Goal: Information Seeking & Learning: Learn about a topic

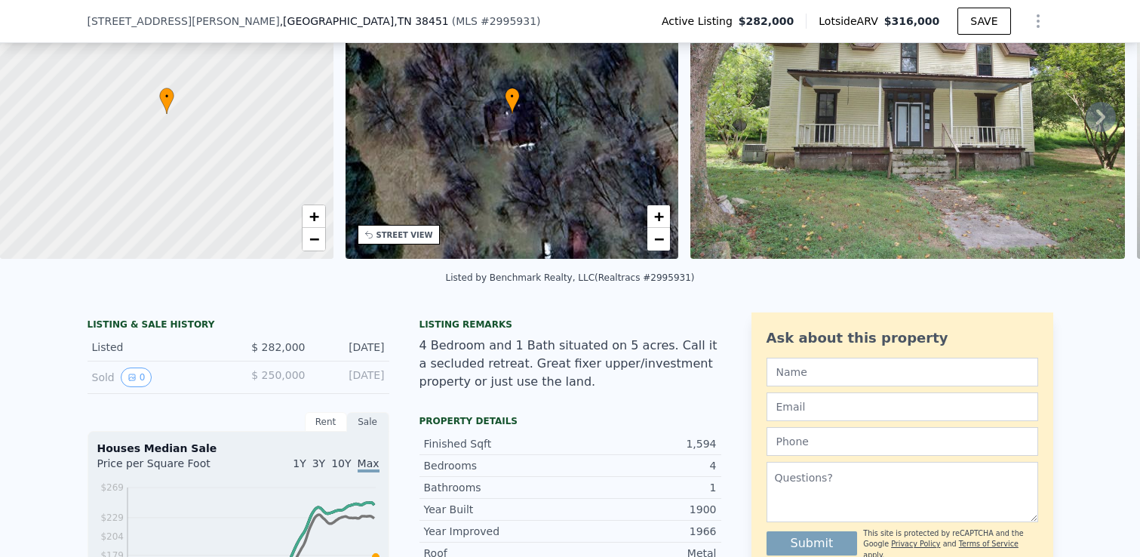
scroll to position [126, 0]
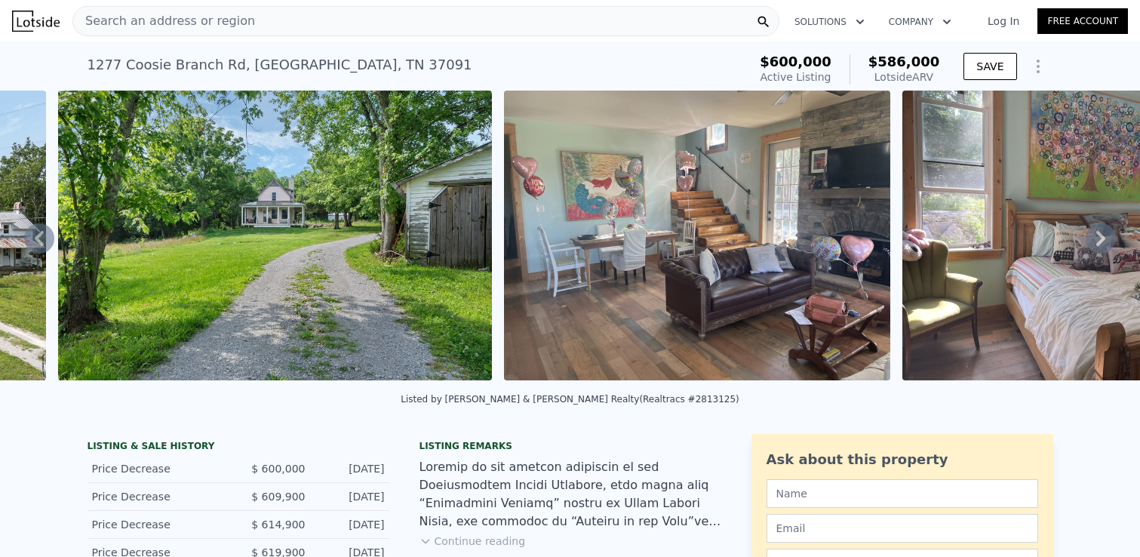
scroll to position [0, 10601]
click at [618, 281] on img at bounding box center [698, 236] width 386 height 290
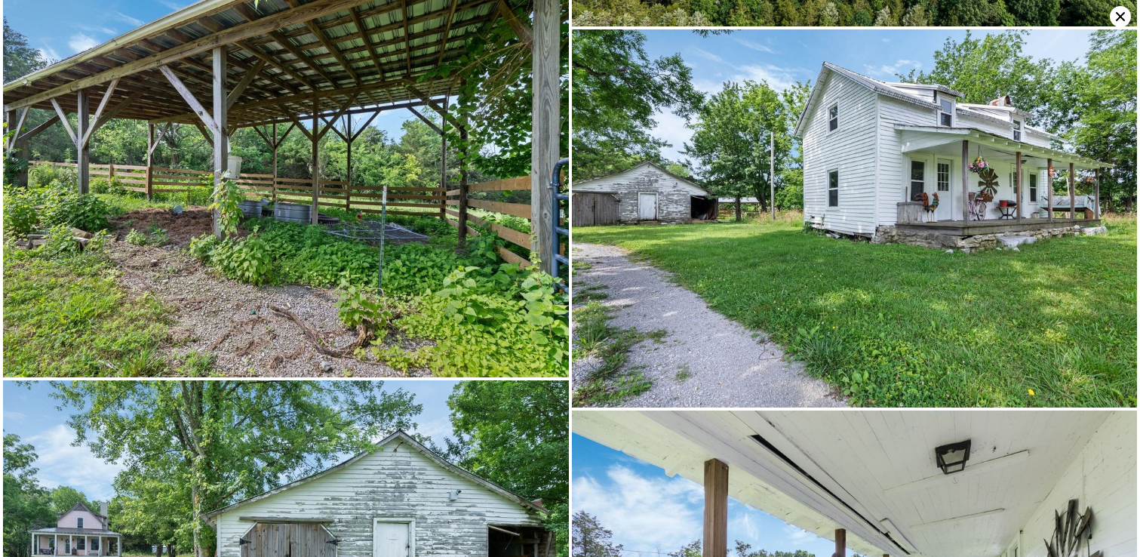
scroll to position [13061, 0]
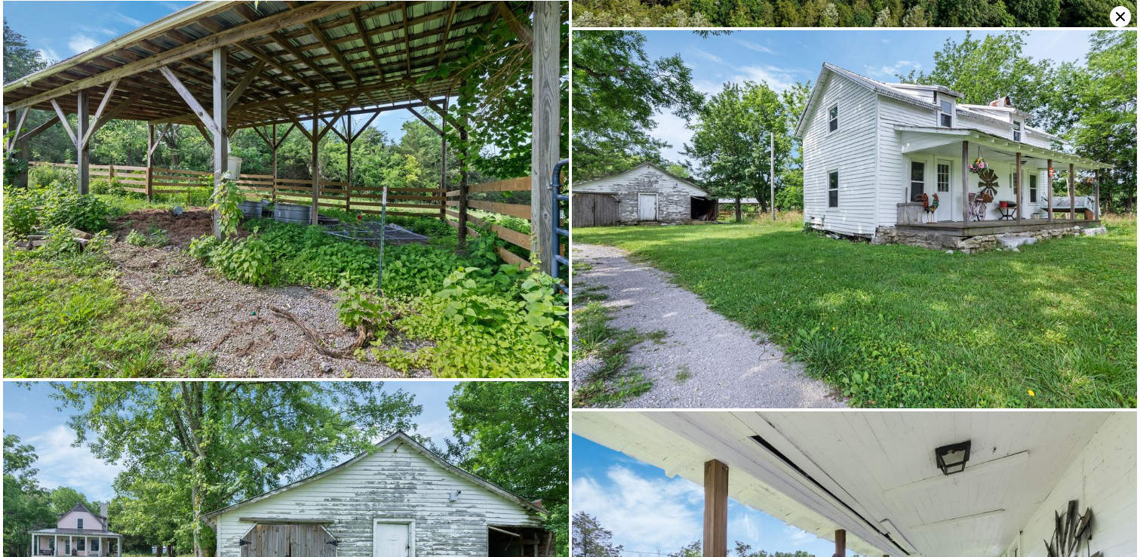
click at [1120, 20] on icon at bounding box center [1120, 16] width 21 height 21
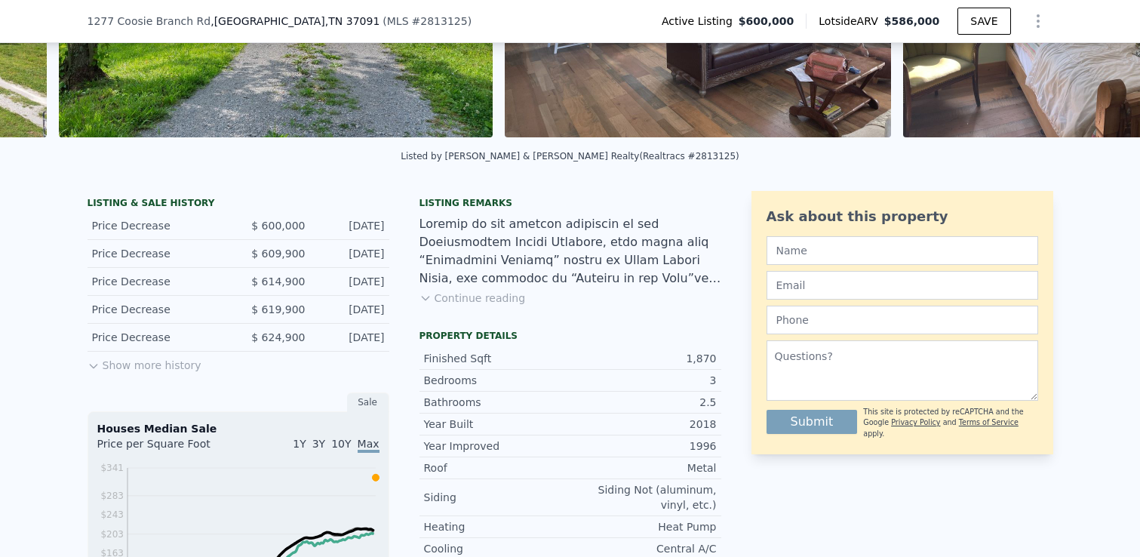
scroll to position [251, 0]
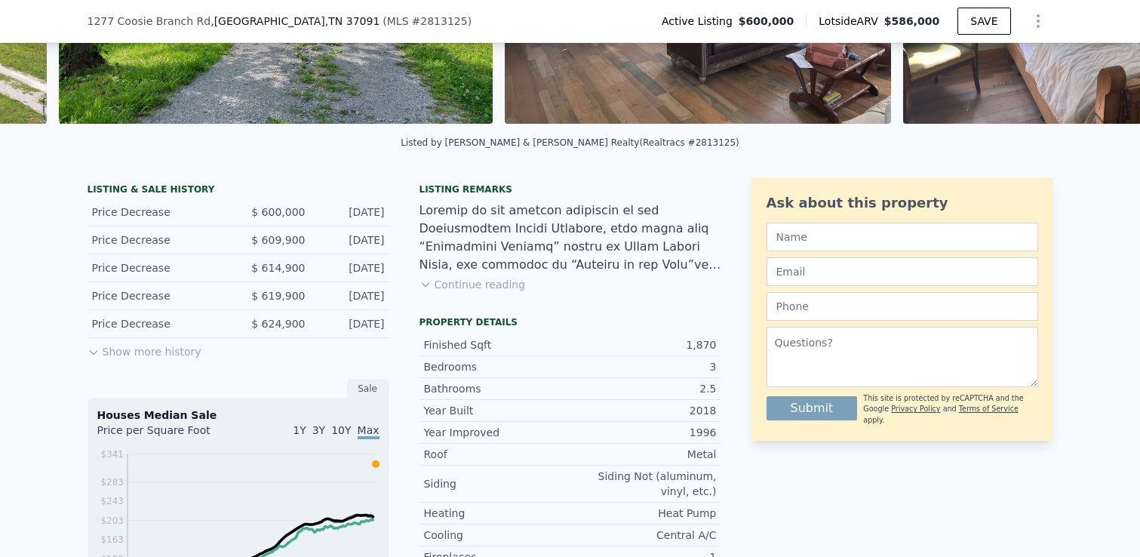
click at [129, 353] on button "Show more history" at bounding box center [145, 348] width 114 height 21
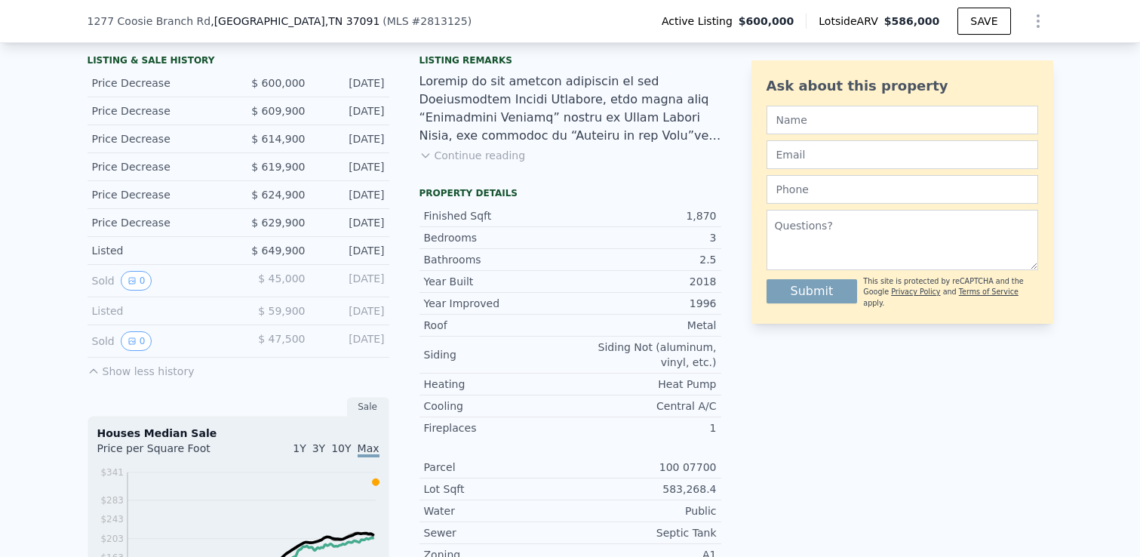
scroll to position [381, 0]
click at [131, 279] on icon "View historical data" at bounding box center [132, 280] width 6 height 6
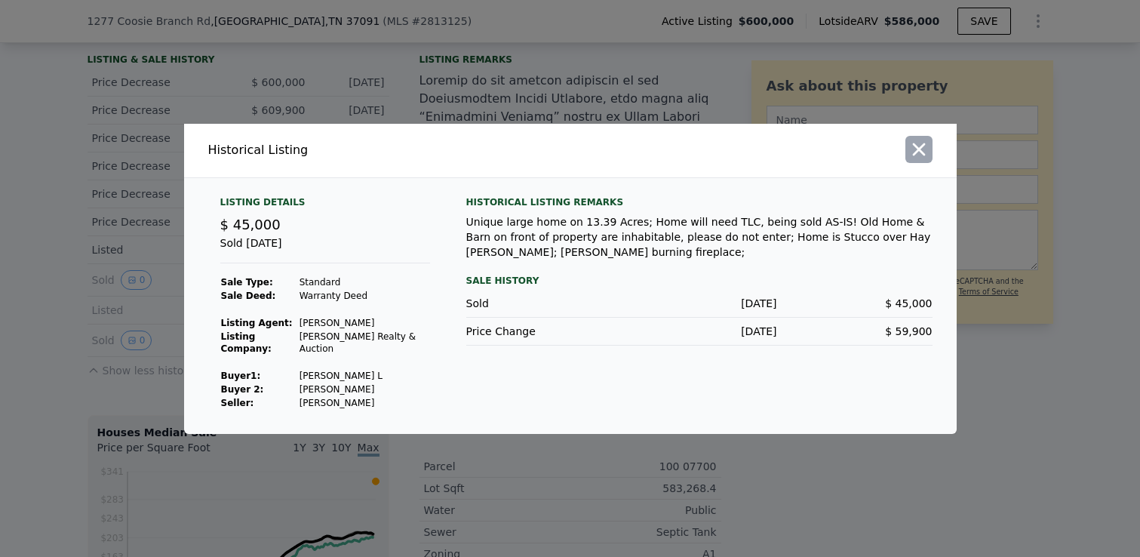
click at [924, 159] on icon "button" at bounding box center [919, 149] width 21 height 21
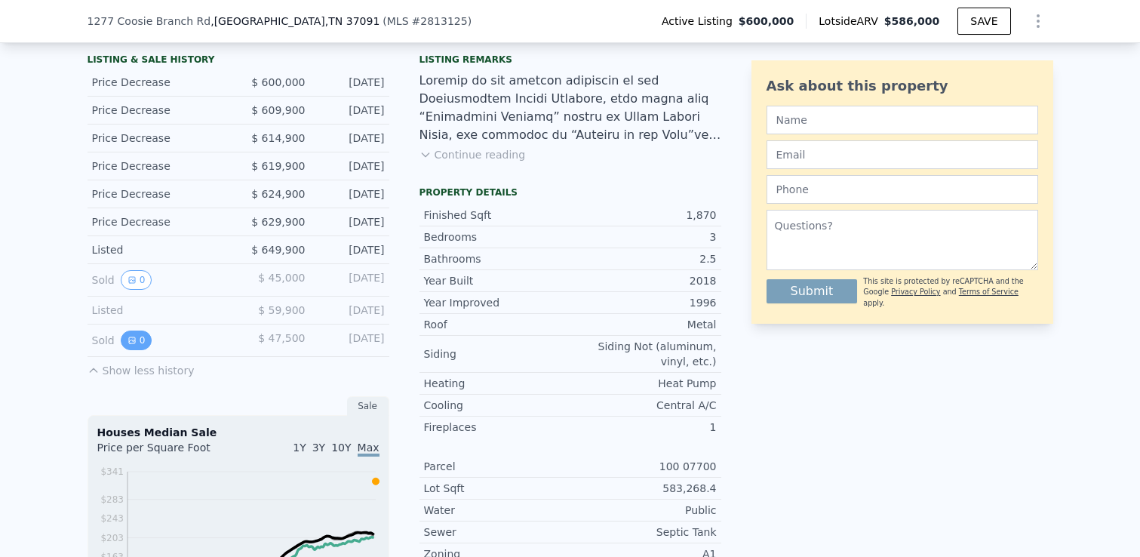
click at [134, 337] on icon "View historical data" at bounding box center [132, 340] width 9 height 9
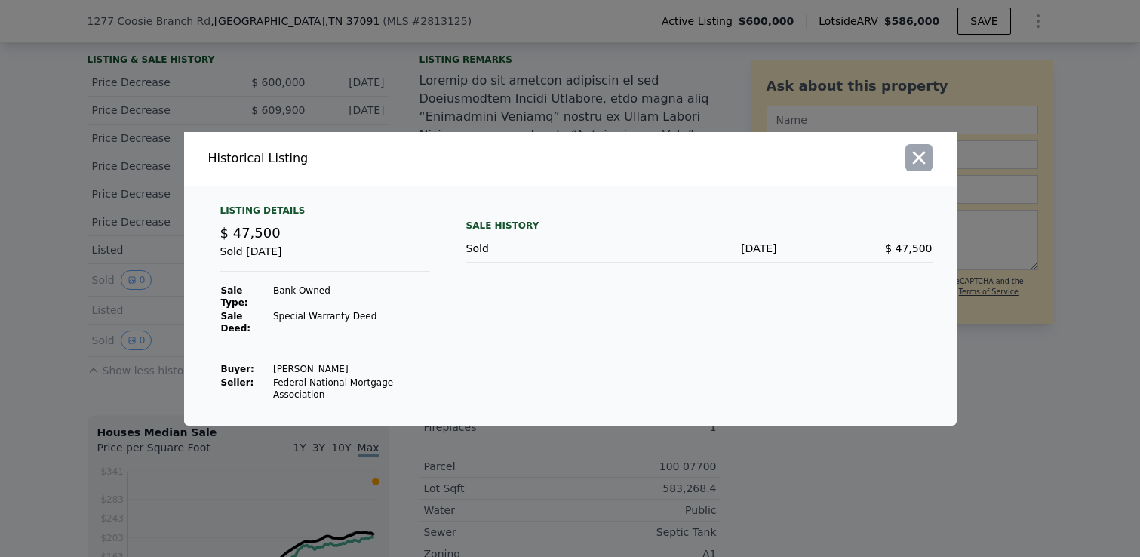
click at [926, 159] on icon "button" at bounding box center [919, 157] width 21 height 21
